Goal: Find specific page/section: Find specific page/section

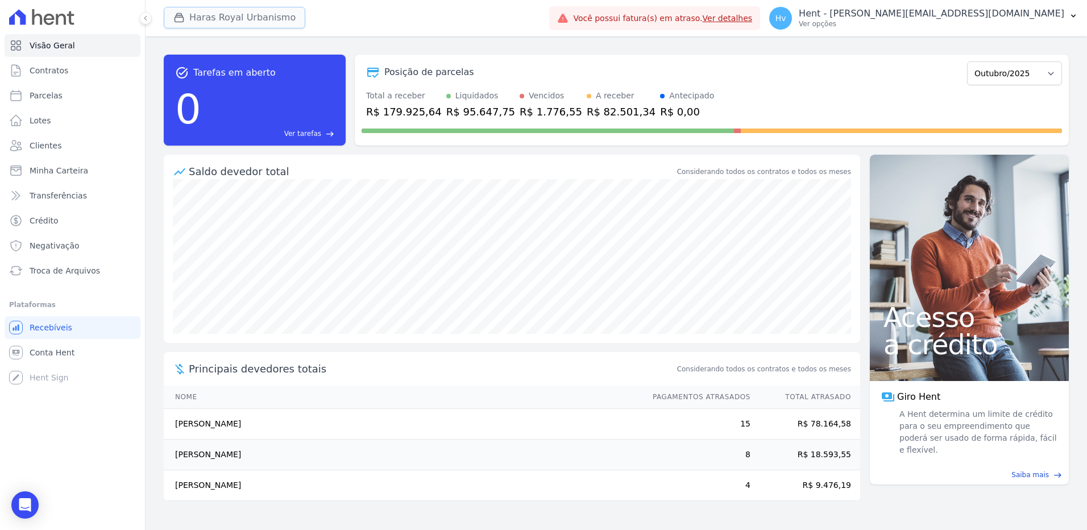
click at [290, 17] on button "Haras Royal Urbanismo" at bounding box center [235, 18] width 142 height 22
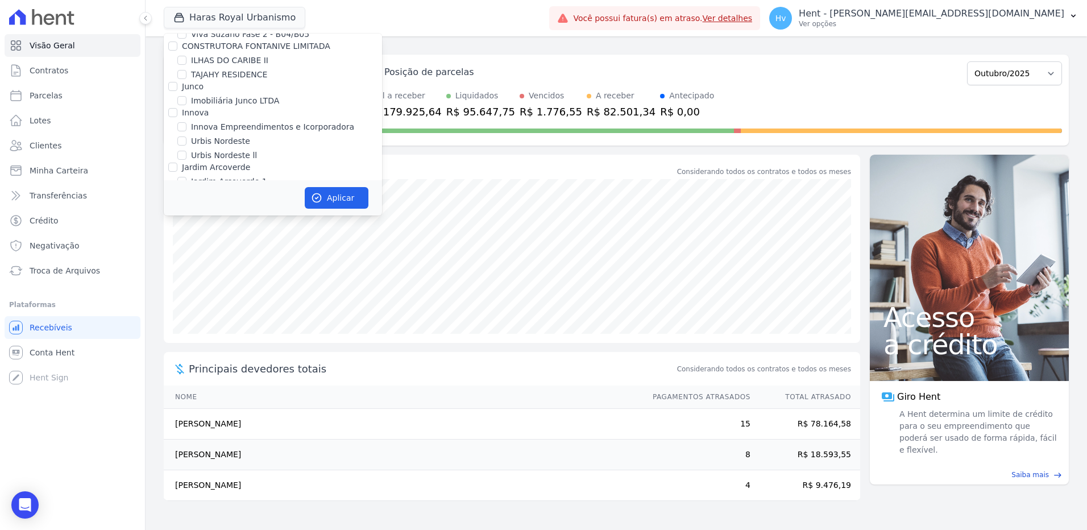
scroll to position [6751, 0]
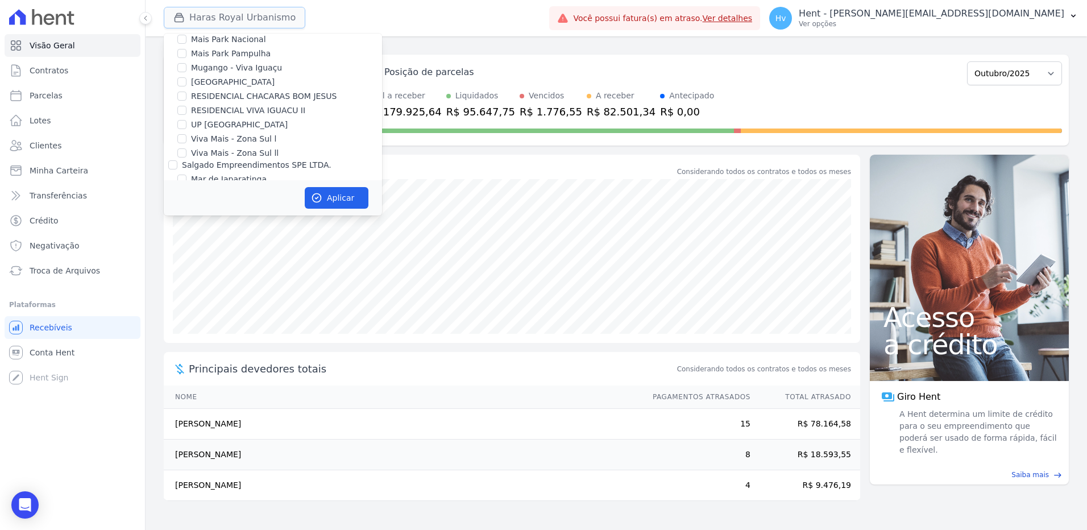
click at [244, 20] on button "Haras Royal Urbanismo" at bounding box center [235, 18] width 142 height 22
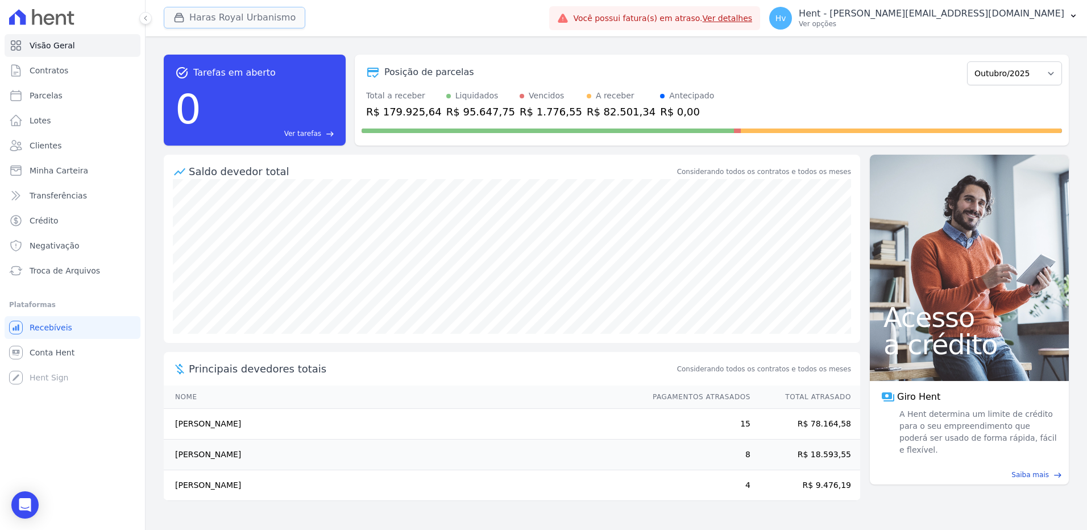
click at [244, 18] on button "Haras Royal Urbanismo" at bounding box center [235, 18] width 142 height 22
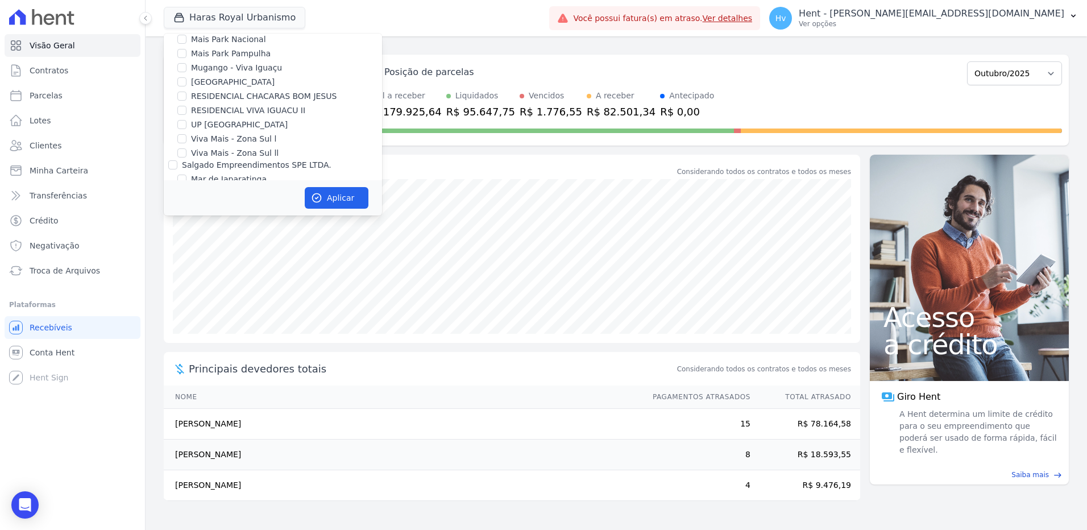
scroll to position [9121, 0]
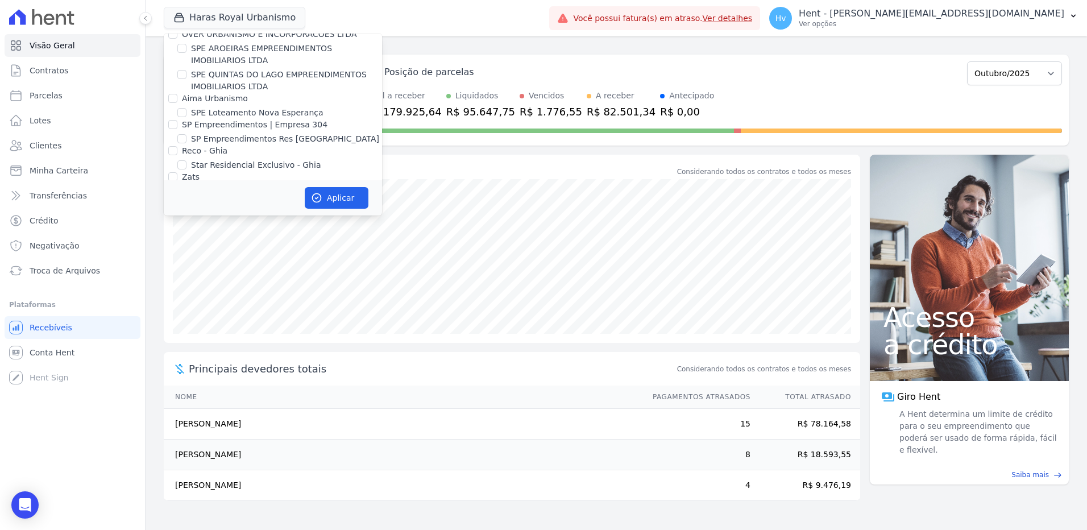
click at [205, 461] on label "VIDA FLORES 1" at bounding box center [221, 467] width 60 height 12
click at [186, 462] on input "VIDA FLORES 1" at bounding box center [181, 466] width 9 height 9
checkbox input "true"
click at [352, 196] on button "Aplicar" at bounding box center [337, 198] width 64 height 22
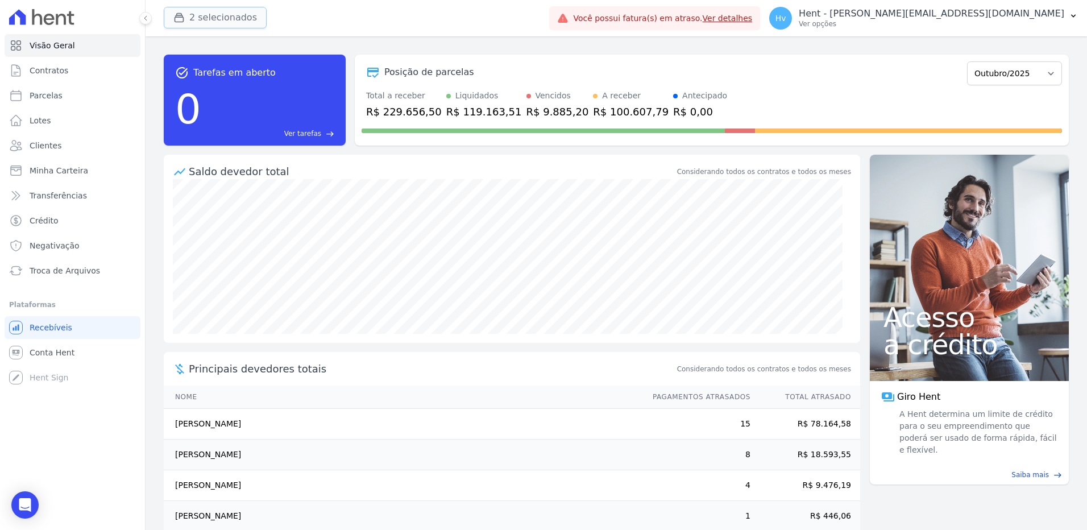
click at [235, 23] on button "2 selecionados" at bounding box center [215, 18] width 103 height 22
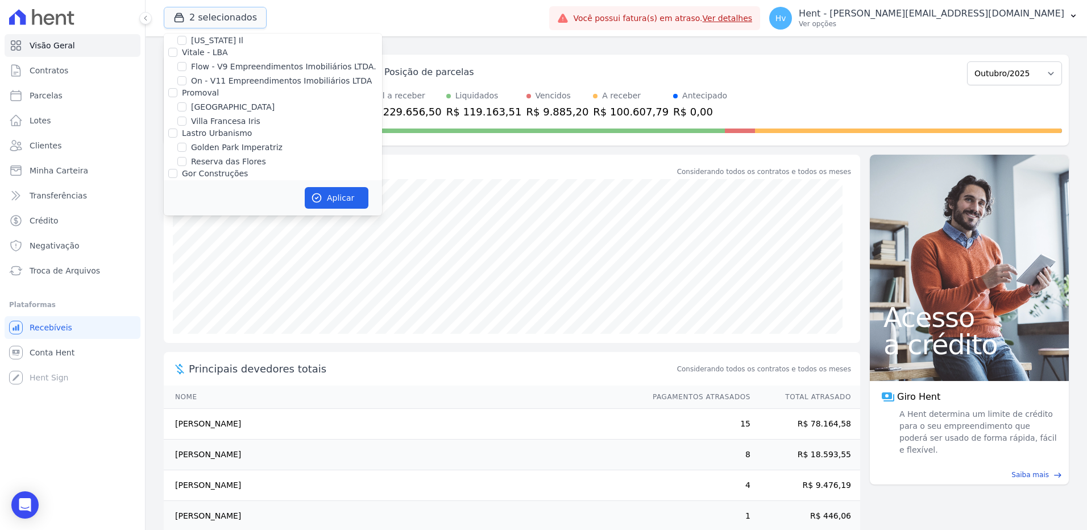
scroll to position [5164, 0]
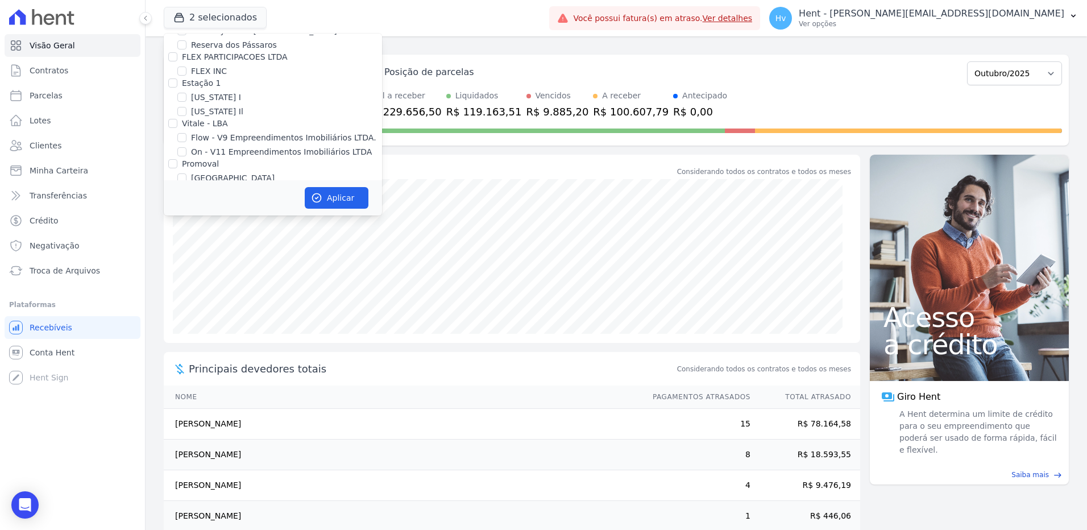
click at [226, 384] on label "HARAS ROYAL URBANISMO" at bounding box center [244, 390] width 106 height 12
drag, startPoint x: 226, startPoint y: 147, endPoint x: 192, endPoint y: 149, distance: 34.2
click at [192, 384] on label "HARAS ROYAL URBANISMO" at bounding box center [244, 390] width 106 height 12
click at [186, 385] on input "HARAS ROYAL URBANISMO" at bounding box center [181, 389] width 9 height 9
checkbox input "false"
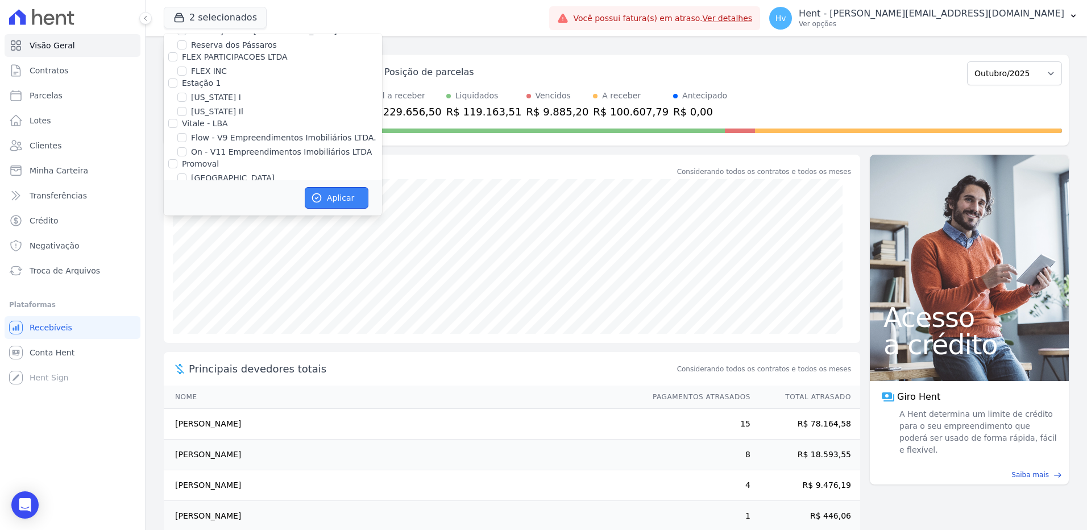
click at [320, 197] on icon "button" at bounding box center [316, 197] width 11 height 11
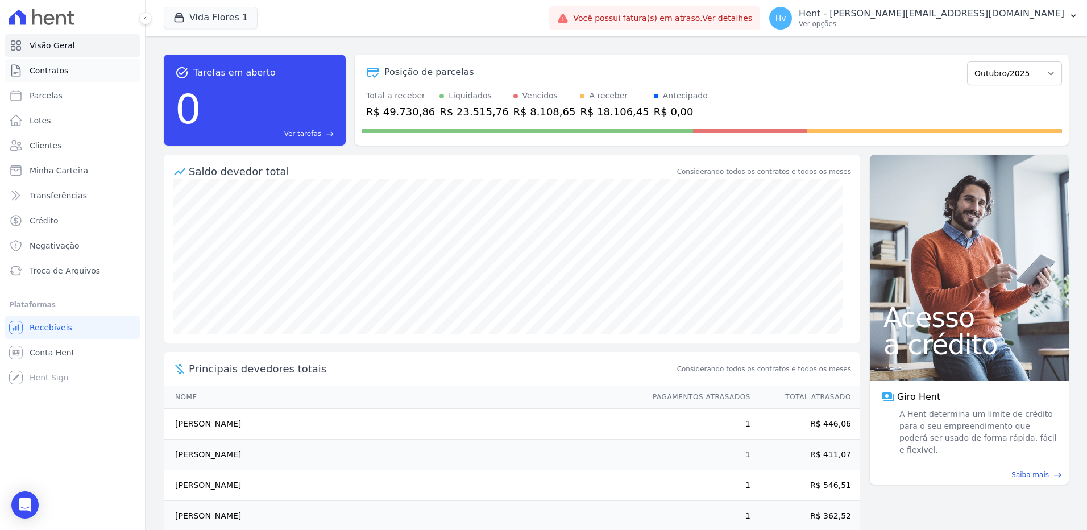
click at [43, 76] on link "Contratos" at bounding box center [73, 70] width 136 height 23
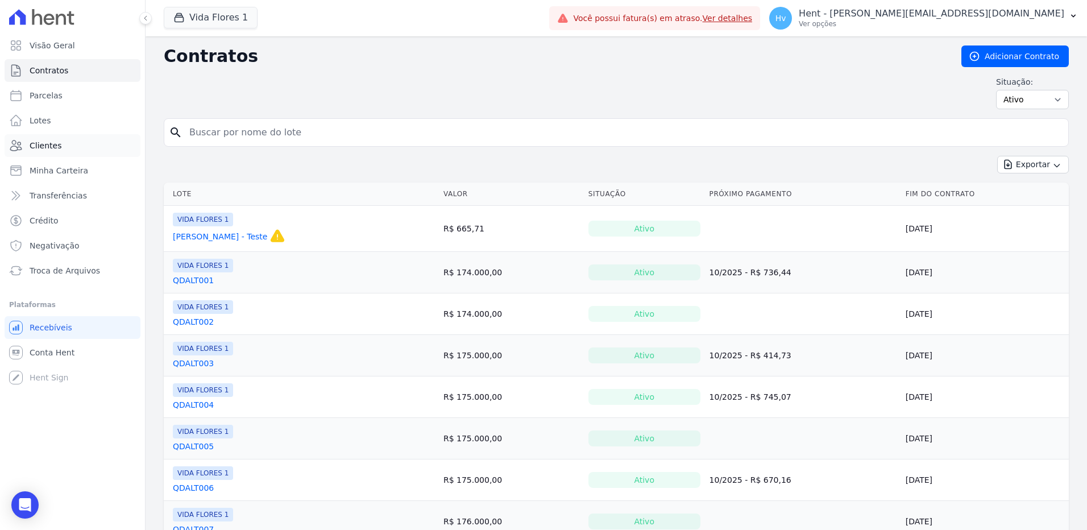
click at [51, 145] on span "Clientes" at bounding box center [46, 145] width 32 height 11
